Goal: Check status: Check status

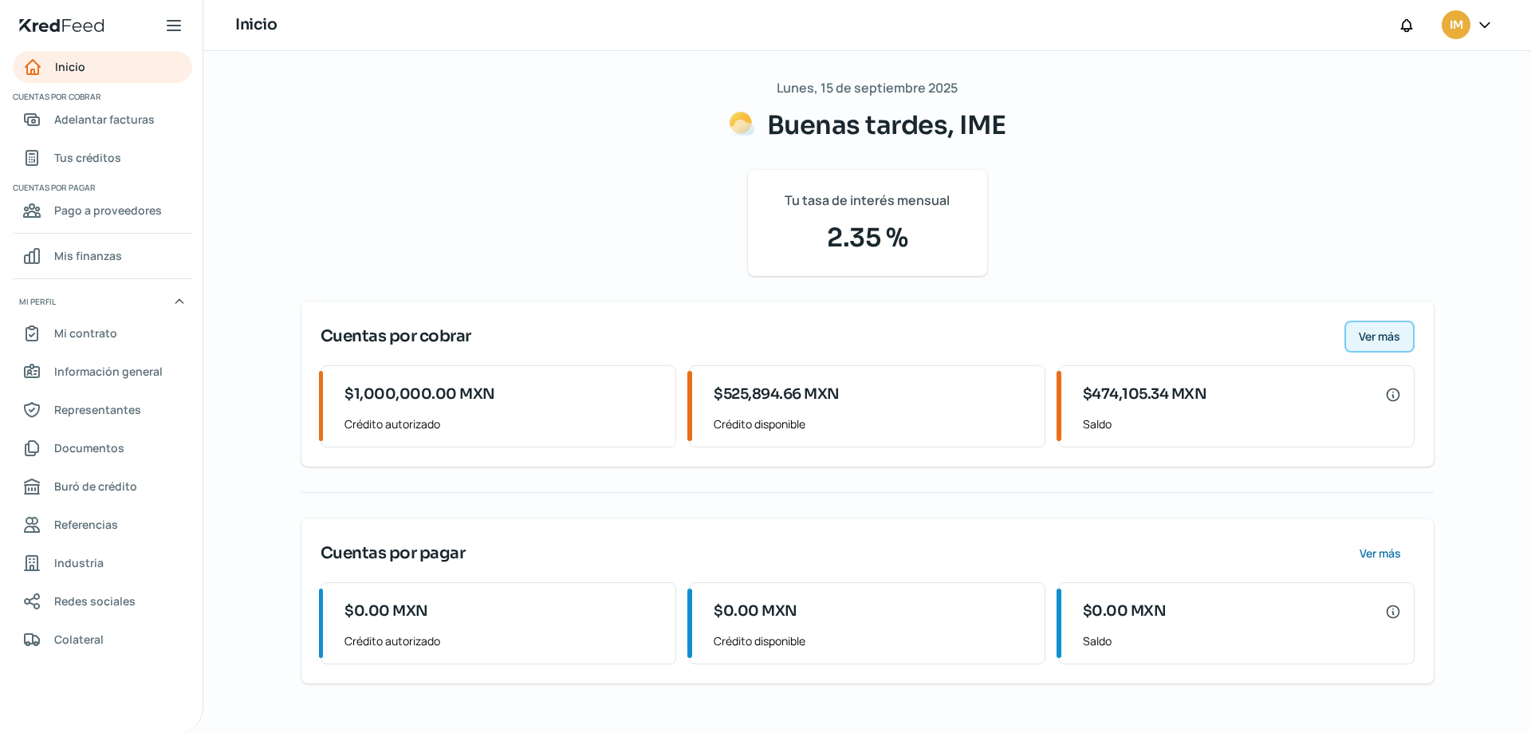
click at [1391, 346] on button "Ver más" at bounding box center [1379, 337] width 70 height 32
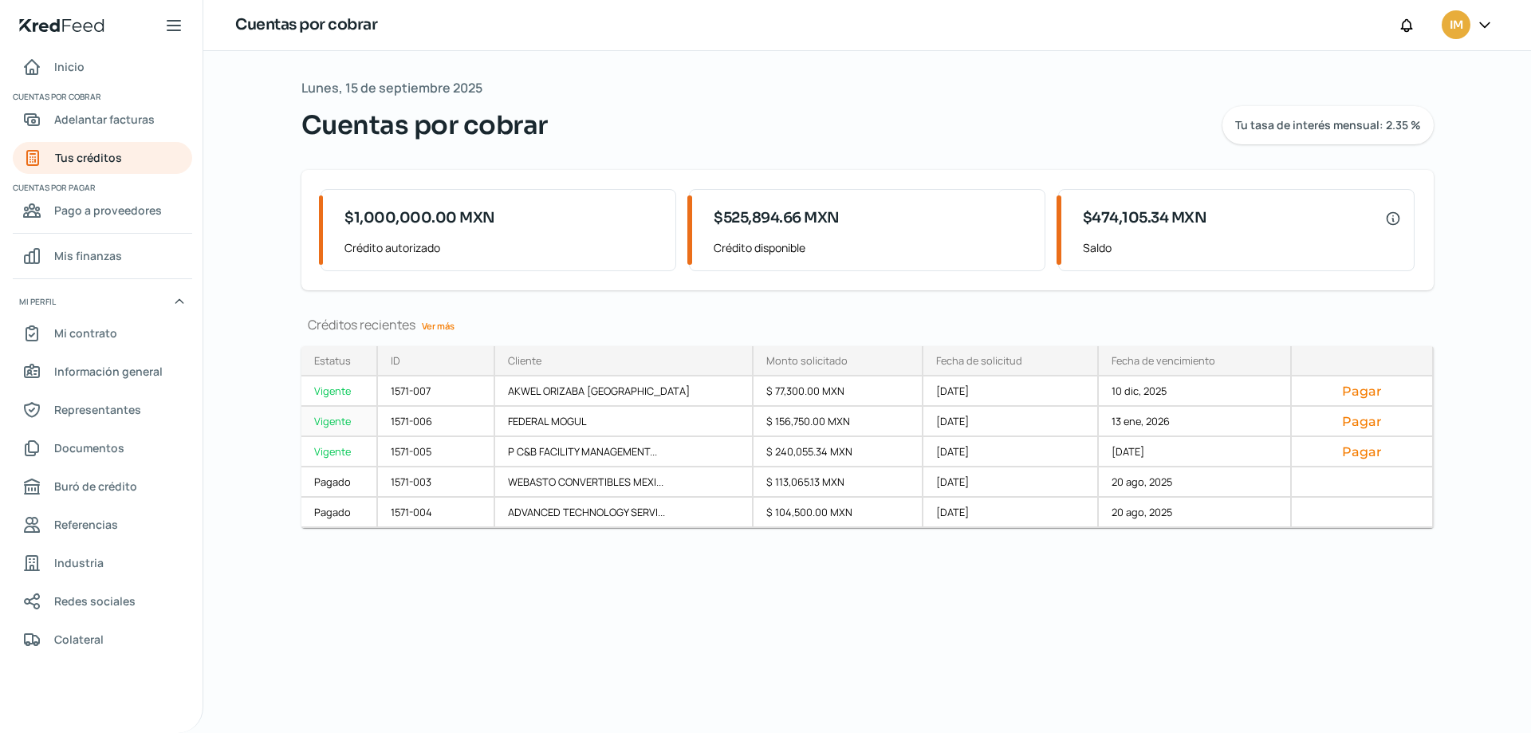
click at [1138, 421] on div "13 ene, 2026" at bounding box center [1195, 422] width 193 height 30
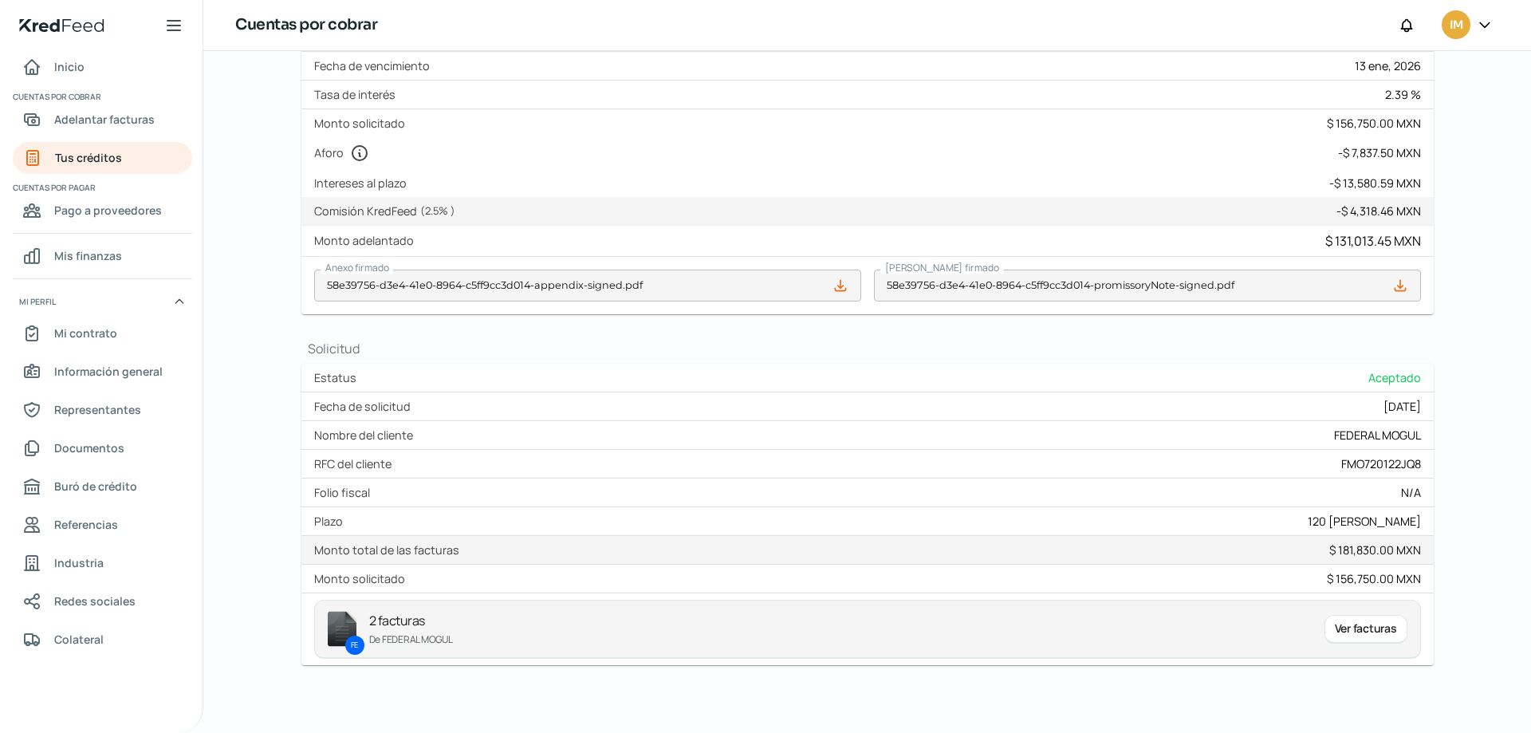
scroll to position [438, 0]
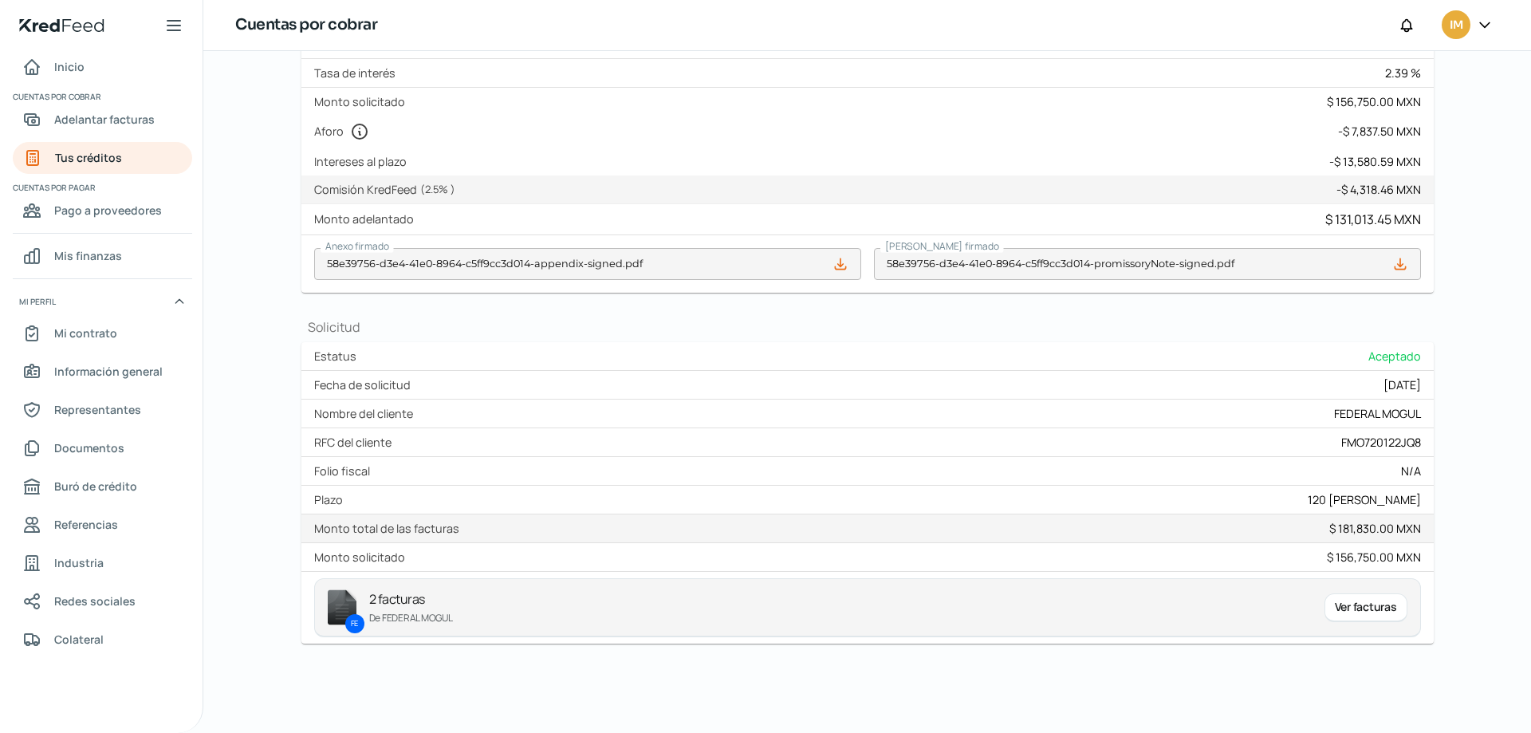
click at [1399, 261] on icon at bounding box center [1400, 264] width 16 height 16
click at [1396, 262] on icon at bounding box center [1400, 263] width 10 height 10
click at [840, 270] on icon at bounding box center [840, 264] width 16 height 16
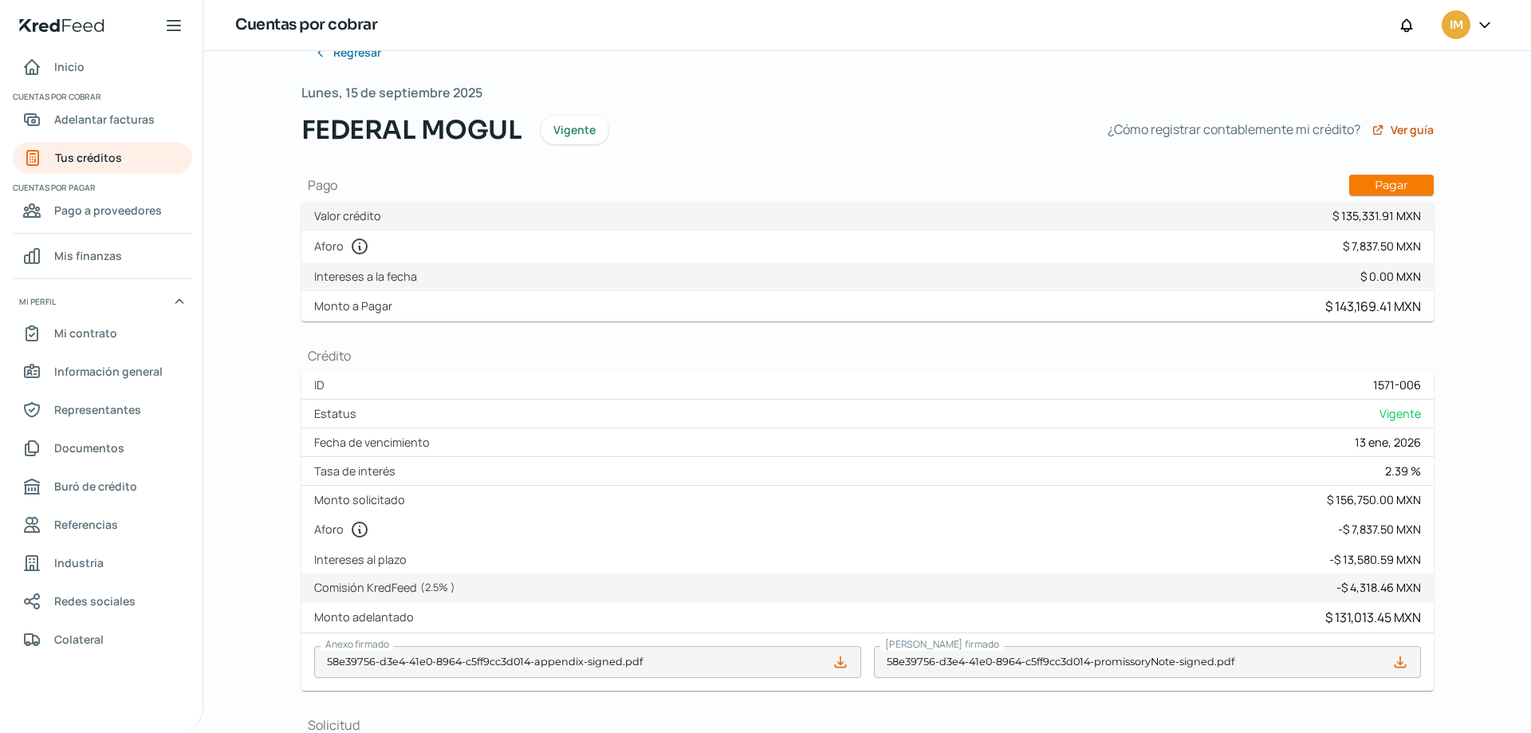
scroll to position [0, 0]
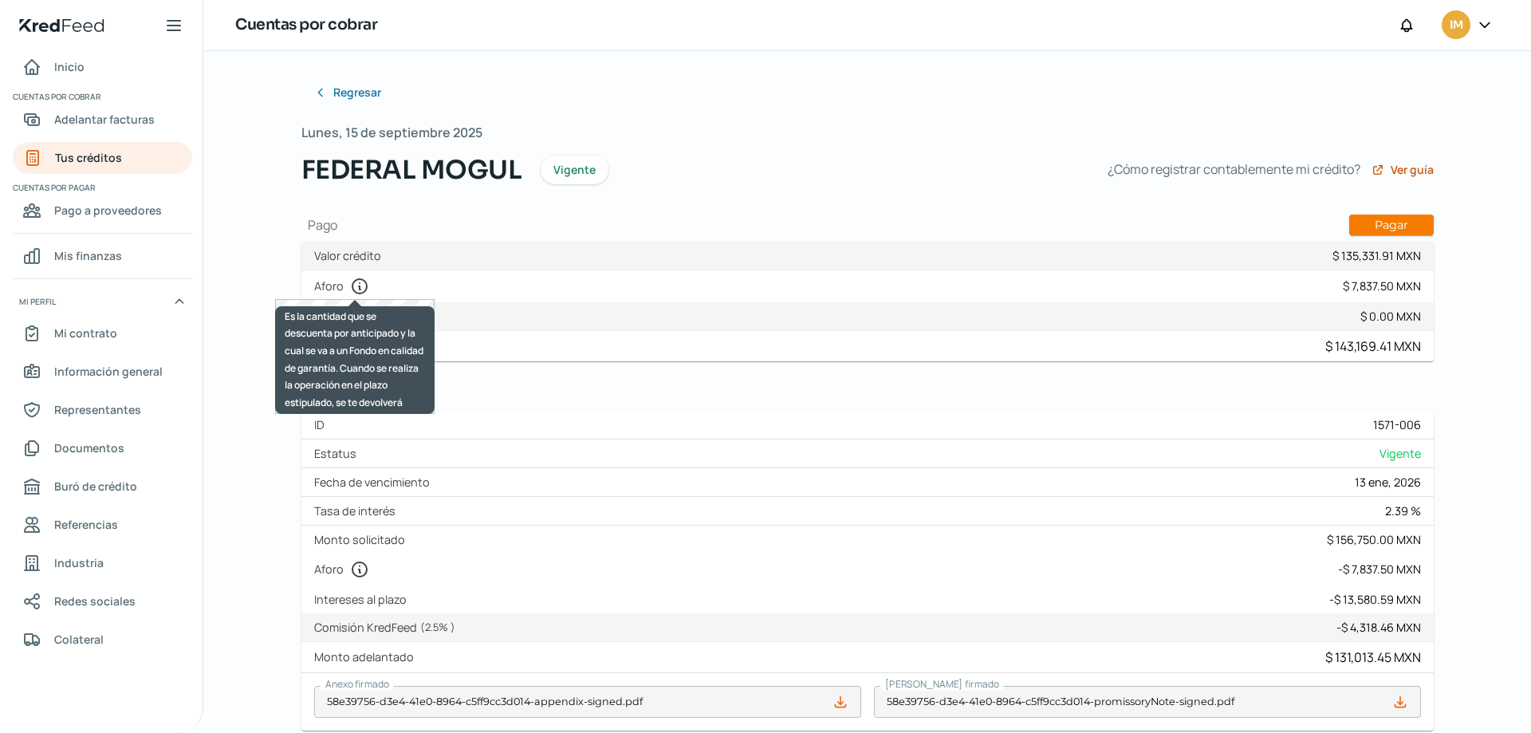
click at [355, 285] on icon at bounding box center [359, 286] width 19 height 19
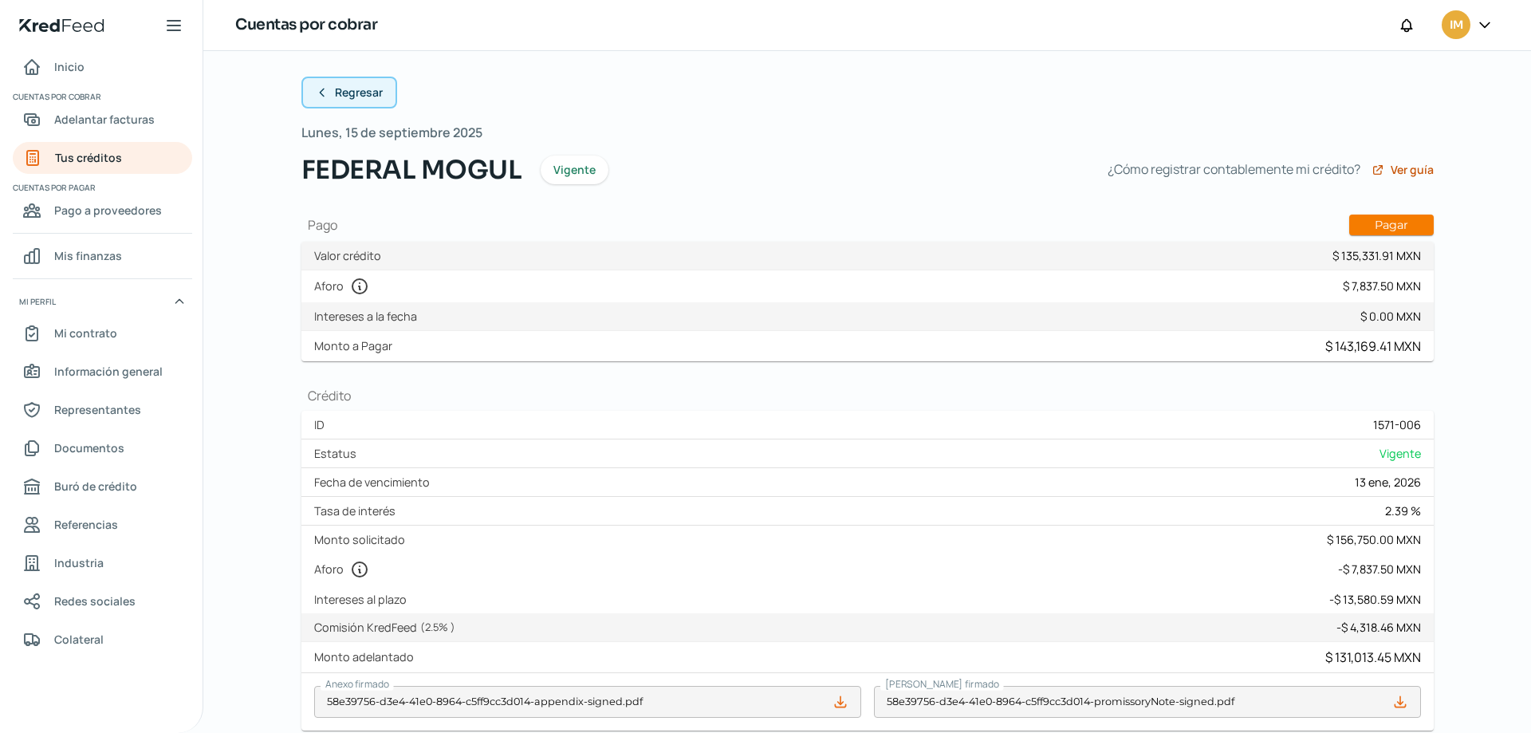
click at [351, 87] on span "Regresar" at bounding box center [359, 92] width 48 height 11
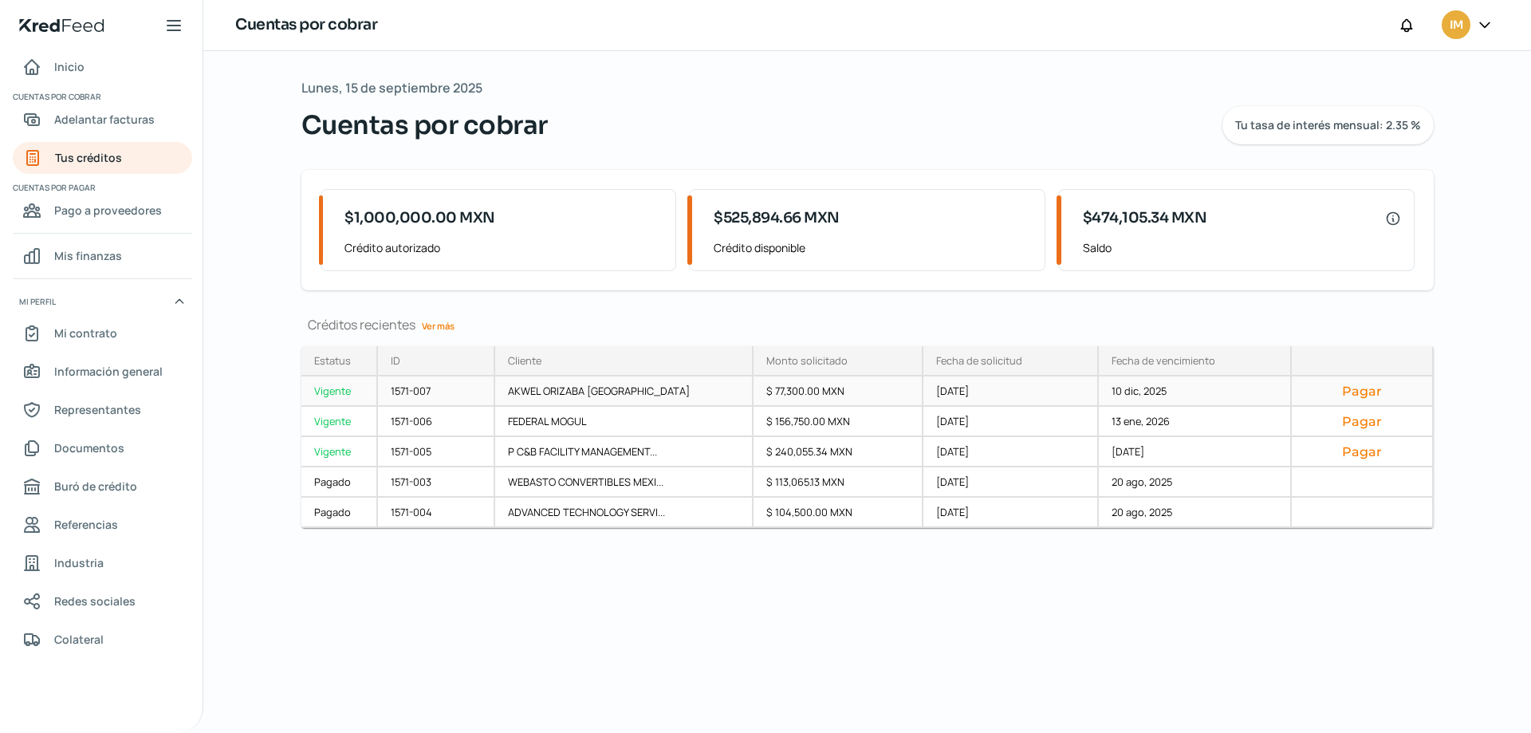
click at [592, 387] on div "AKWEL ORIZABA [GEOGRAPHIC_DATA]" at bounding box center [624, 391] width 258 height 30
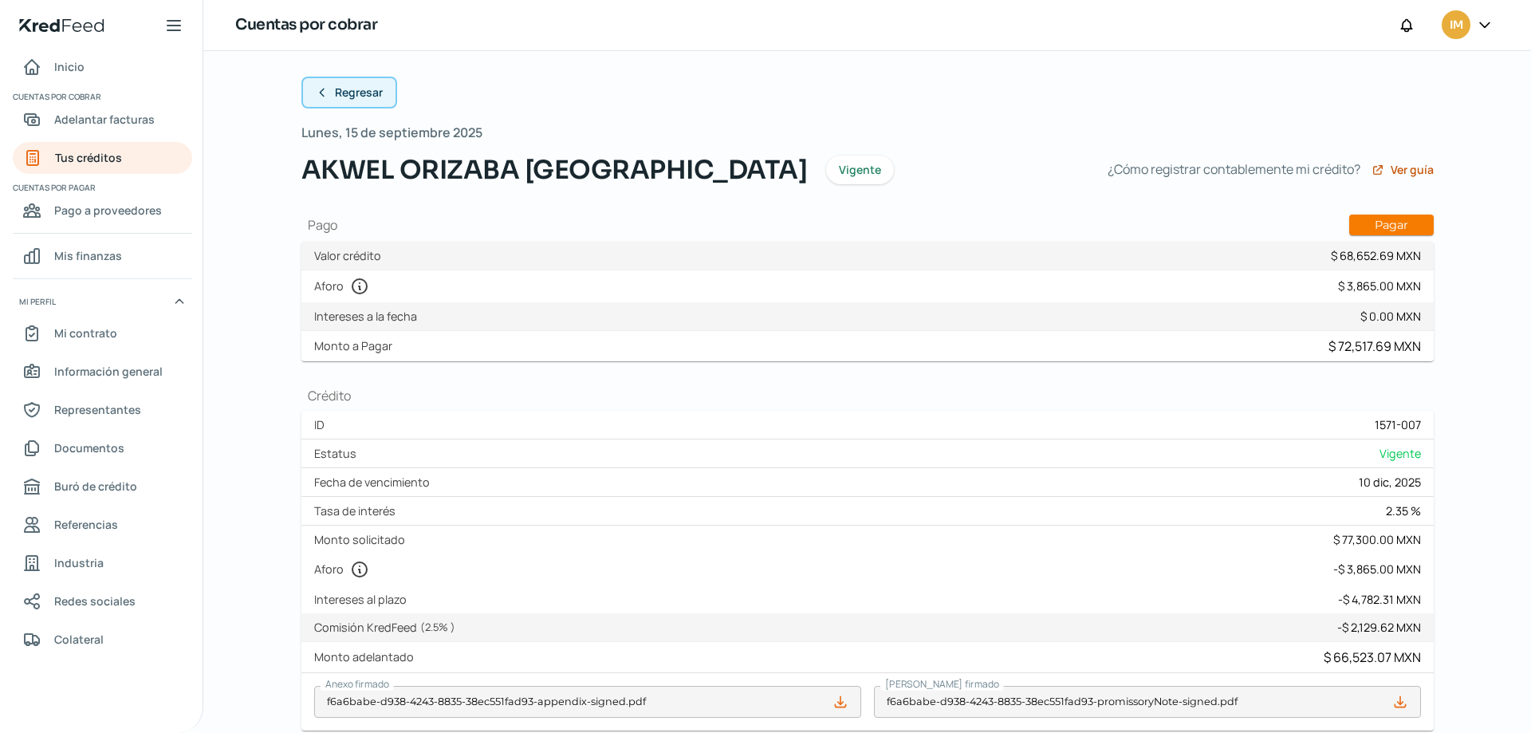
click at [323, 82] on button "Regresar" at bounding box center [349, 93] width 96 height 32
